Goal: Information Seeking & Learning: Stay updated

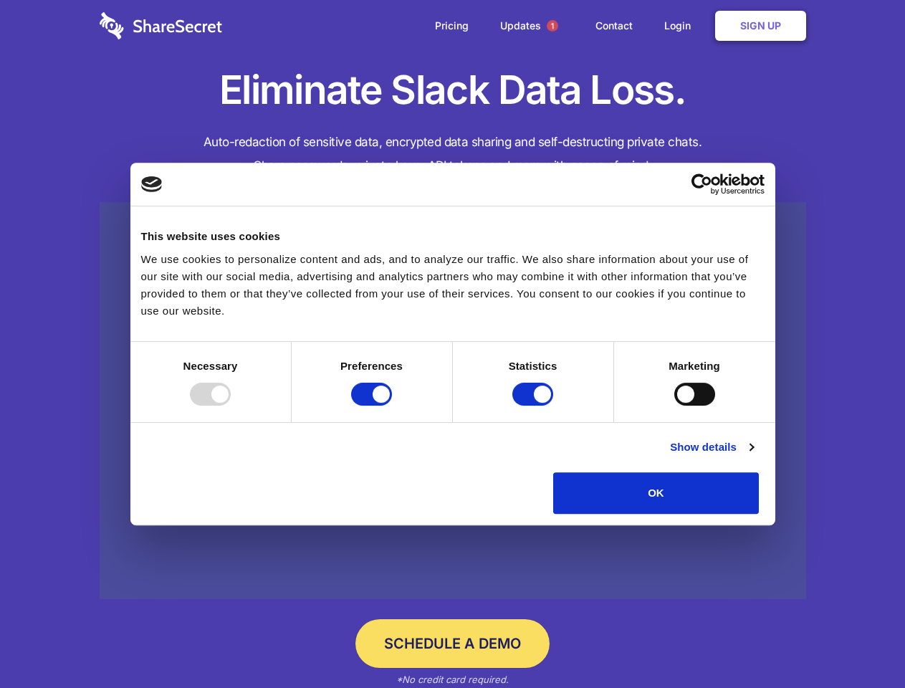
click at [231, 405] on div at bounding box center [210, 393] width 41 height 23
click at [392, 405] on input "Preferences" at bounding box center [371, 393] width 41 height 23
checkbox input "false"
click at [534, 405] on input "Statistics" at bounding box center [532, 393] width 41 height 23
checkbox input "false"
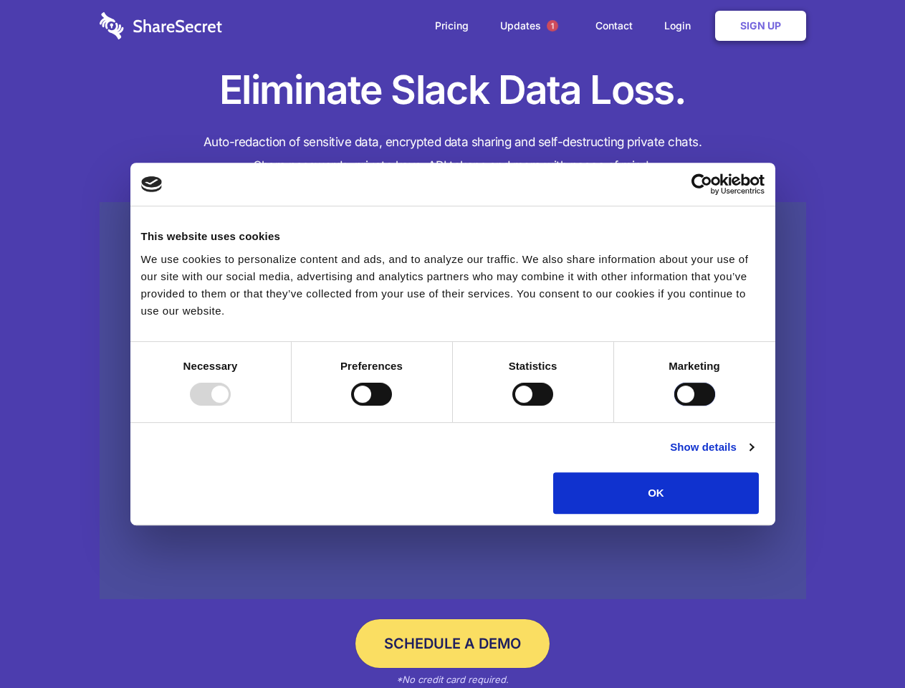
click at [674, 405] on input "Marketing" at bounding box center [694, 393] width 41 height 23
checkbox input "true"
click at [753, 456] on link "Show details" at bounding box center [711, 446] width 83 height 17
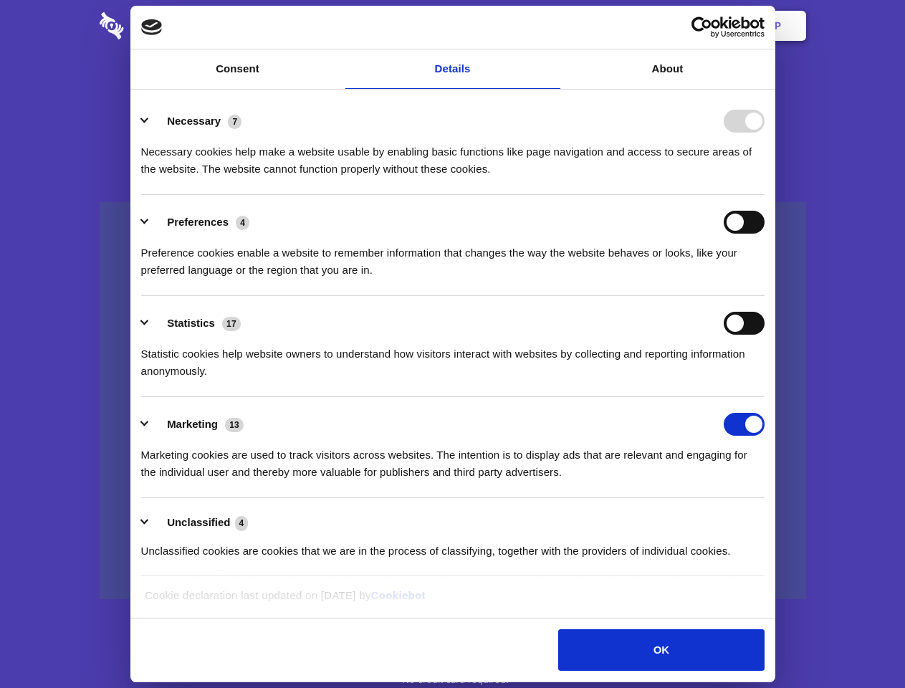
click at [771, 519] on ul "Necessary 7 Necessary cookies help make a website usable by enabling basic func…" at bounding box center [452, 335] width 637 height 483
click at [552, 26] on span "1" at bounding box center [551, 25] width 11 height 11
